Goal: Task Accomplishment & Management: Manage account settings

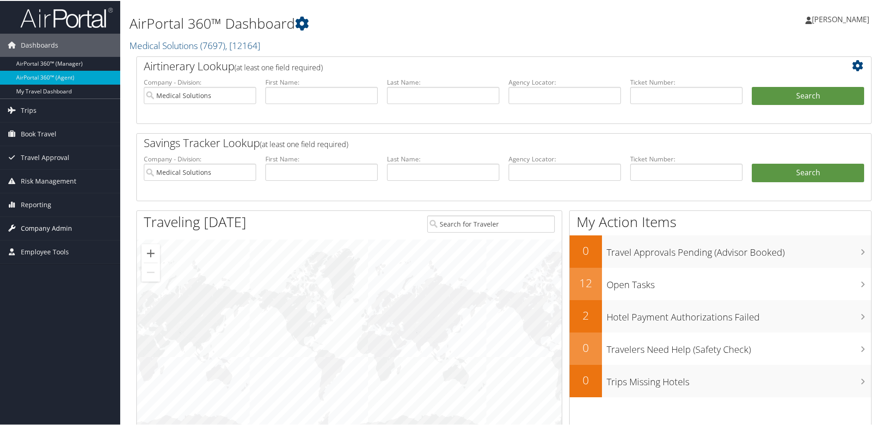
click at [43, 229] on span "Company Admin" at bounding box center [46, 227] width 51 height 23
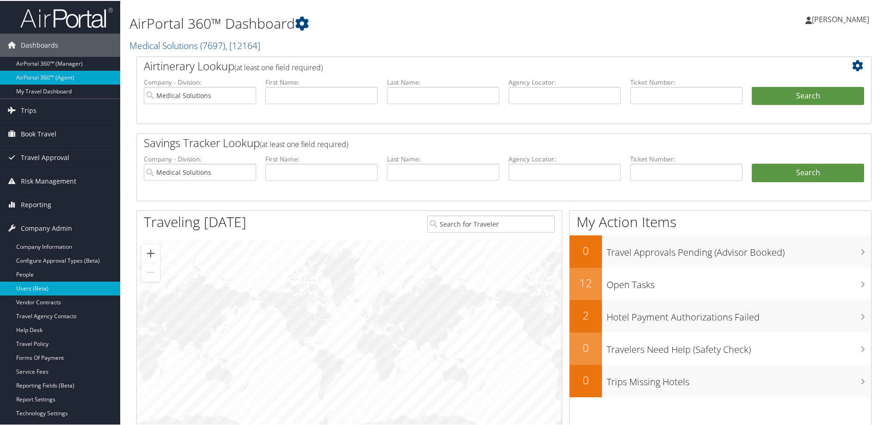
click at [47, 289] on link "Users (Beta)" at bounding box center [60, 288] width 120 height 14
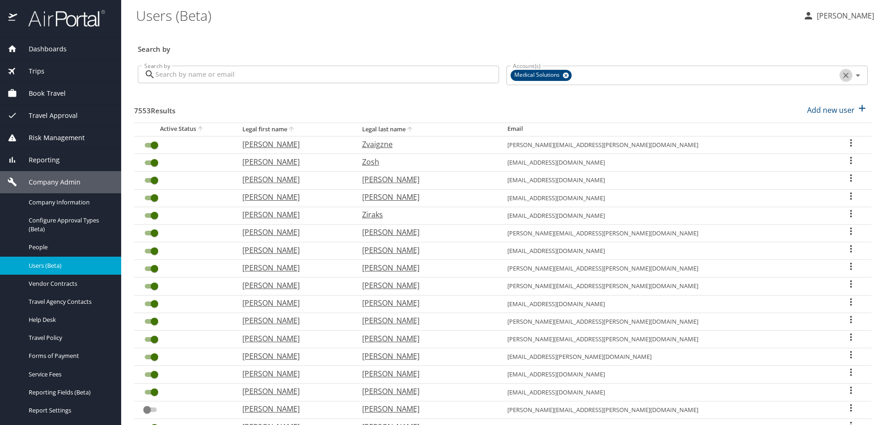
click at [842, 72] on icon "Clear" at bounding box center [845, 75] width 9 height 9
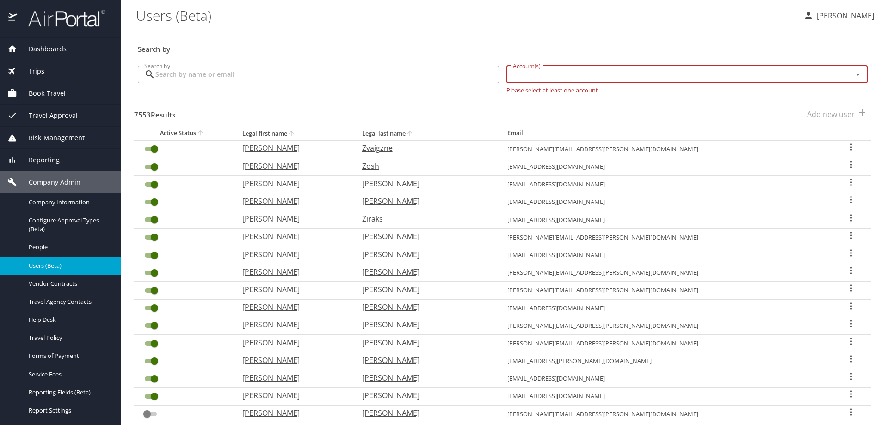
click at [805, 78] on input "Account(s)" at bounding box center [673, 74] width 328 height 12
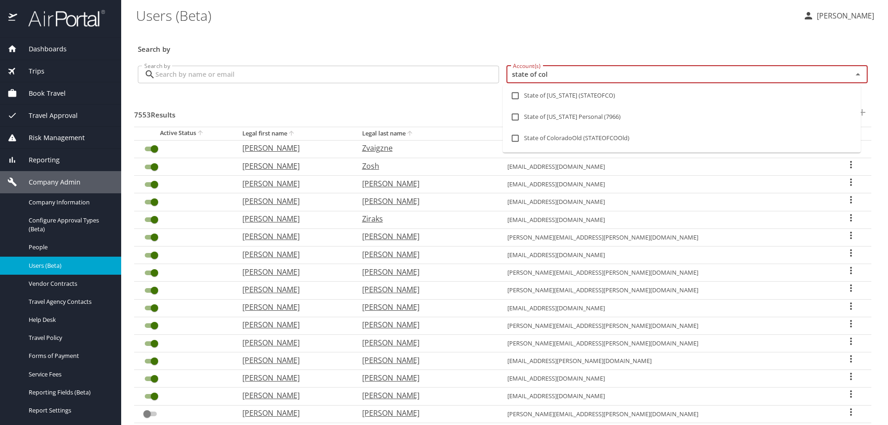
type input "state of colo"
click at [608, 90] on li "State of [US_STATE] (STATEOFCO)" at bounding box center [681, 95] width 358 height 21
checkbox input "true"
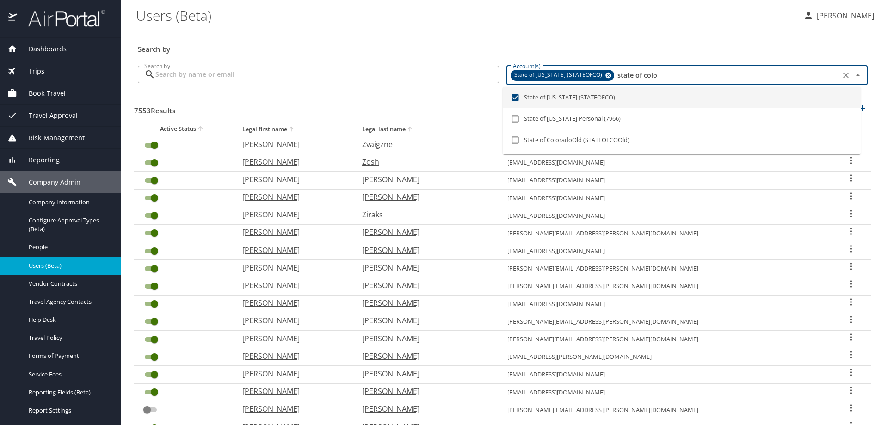
checkbox input "true"
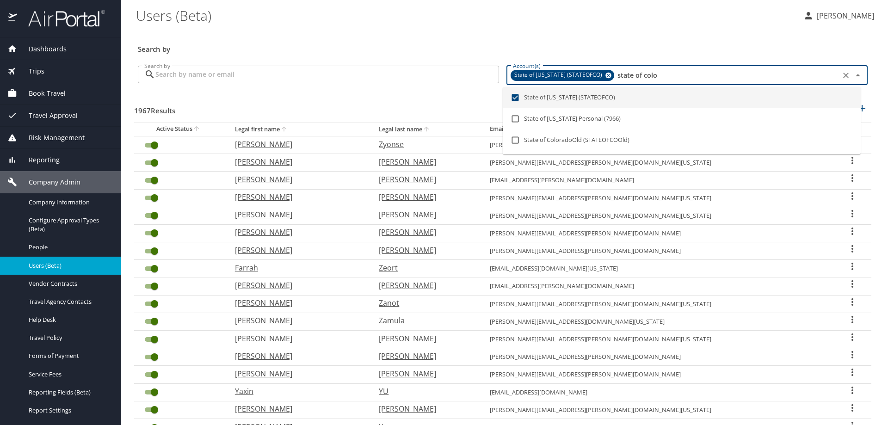
type input "state of colo"
click at [326, 76] on input "Search by" at bounding box center [326, 75] width 343 height 18
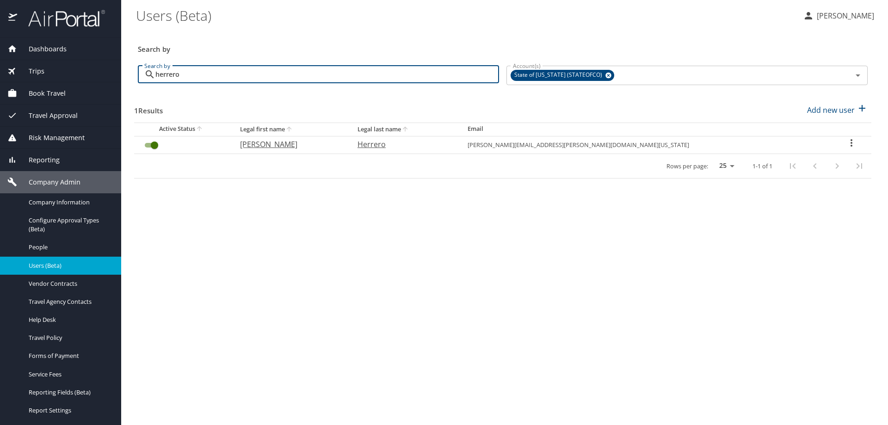
type input "herrero"
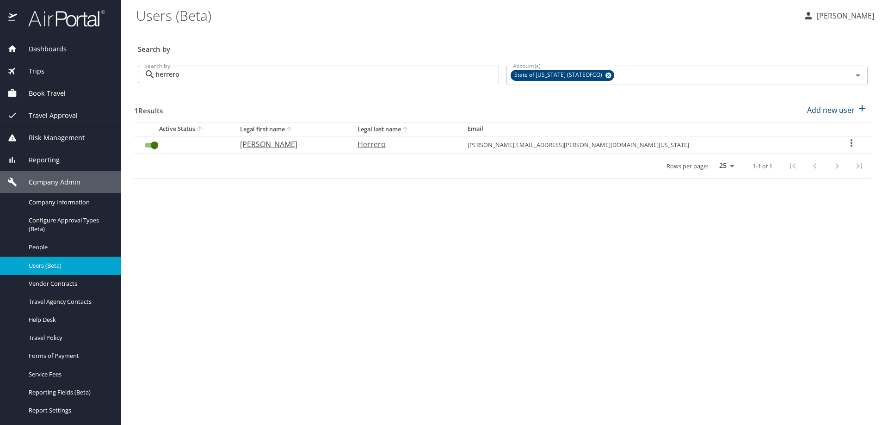
click at [845, 142] on icon "User Search Table" at bounding box center [850, 142] width 11 height 11
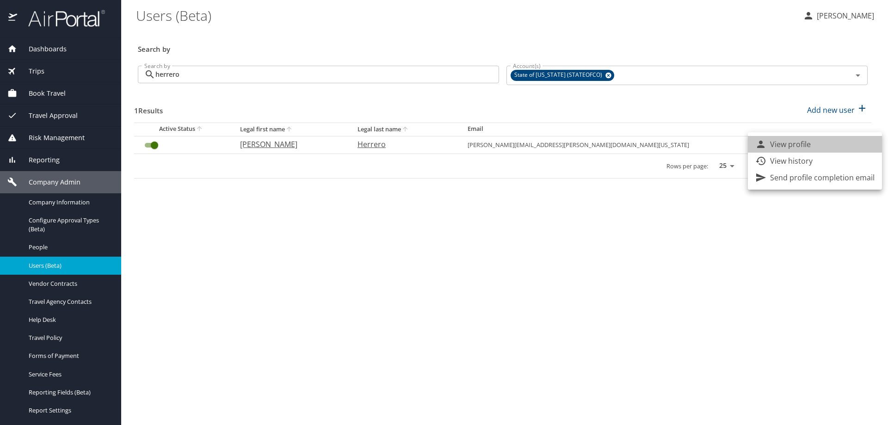
click at [830, 145] on li "View profile" at bounding box center [814, 144] width 134 height 17
select select "US"
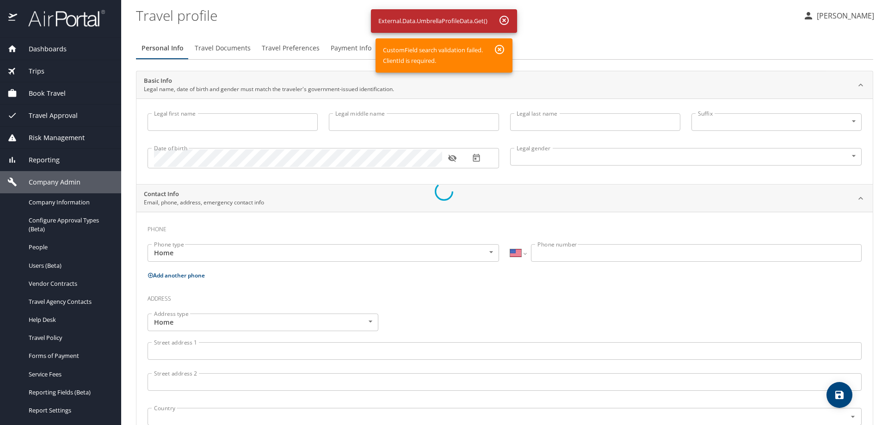
click at [56, 183] on div at bounding box center [444, 190] width 888 height 467
click at [499, 48] on div at bounding box center [444, 190] width 888 height 467
click at [502, 17] on div at bounding box center [444, 190] width 888 height 467
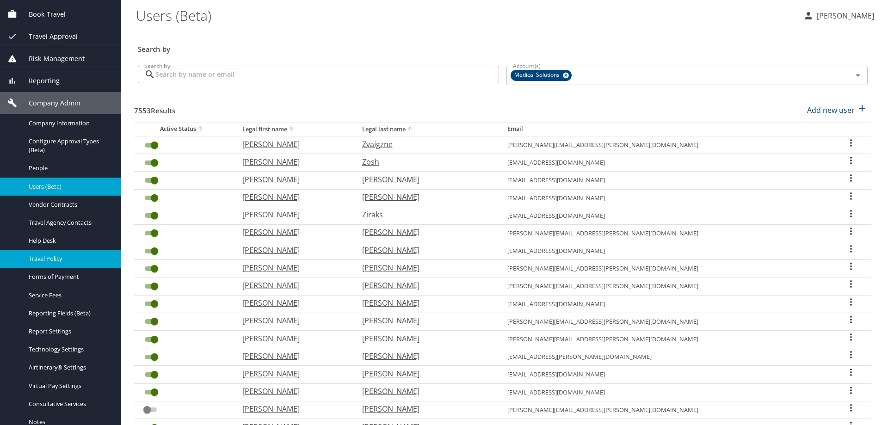
scroll to position [125, 0]
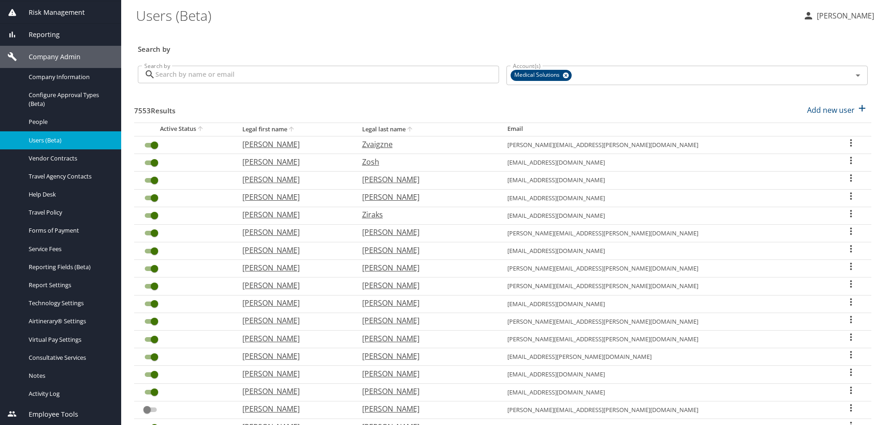
click at [55, 411] on span "Employee Tools" at bounding box center [47, 414] width 61 height 10
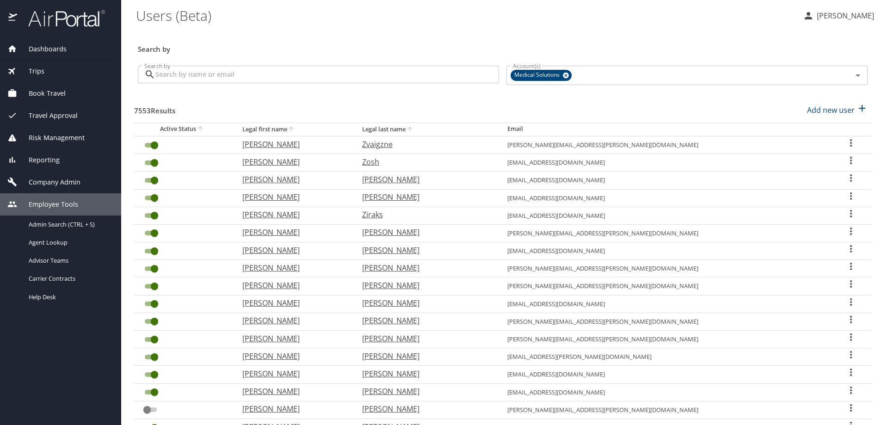
scroll to position [0, 0]
click at [48, 297] on span "Help Desk" at bounding box center [69, 297] width 81 height 9
